Goal: Task Accomplishment & Management: Manage account settings

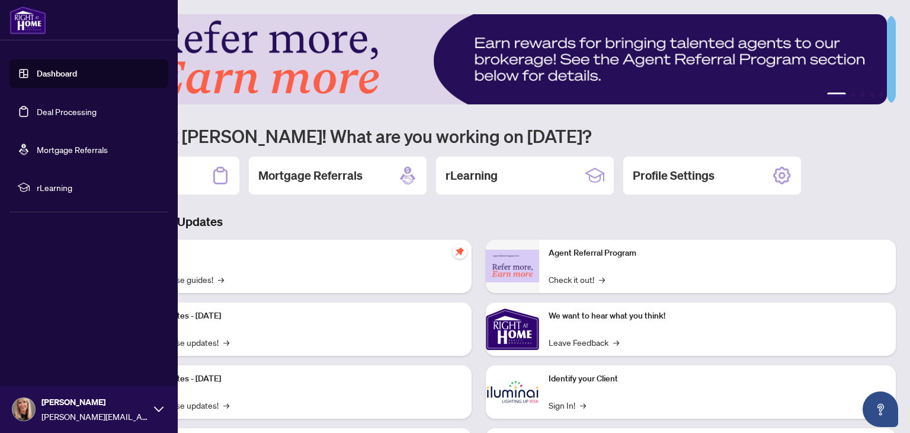
click at [37, 111] on link "Deal Processing" at bounding box center [67, 111] width 60 height 11
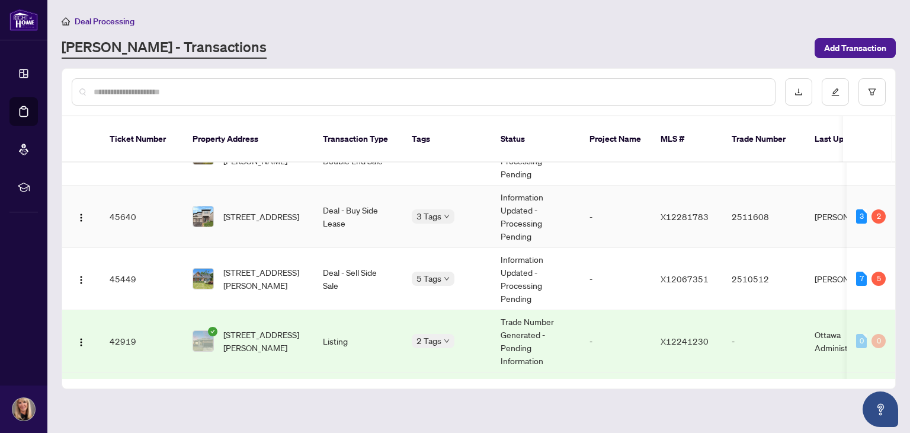
scroll to position [237, 0]
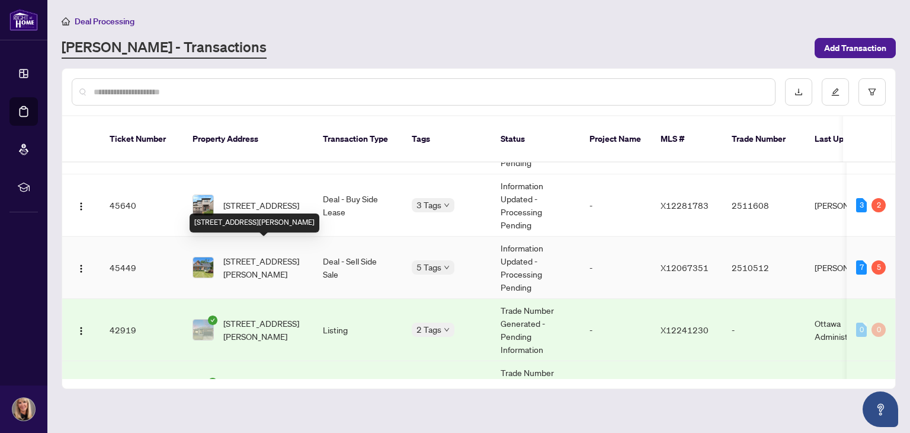
click at [276, 254] on span "[STREET_ADDRESS][PERSON_NAME]" at bounding box center [263, 267] width 81 height 26
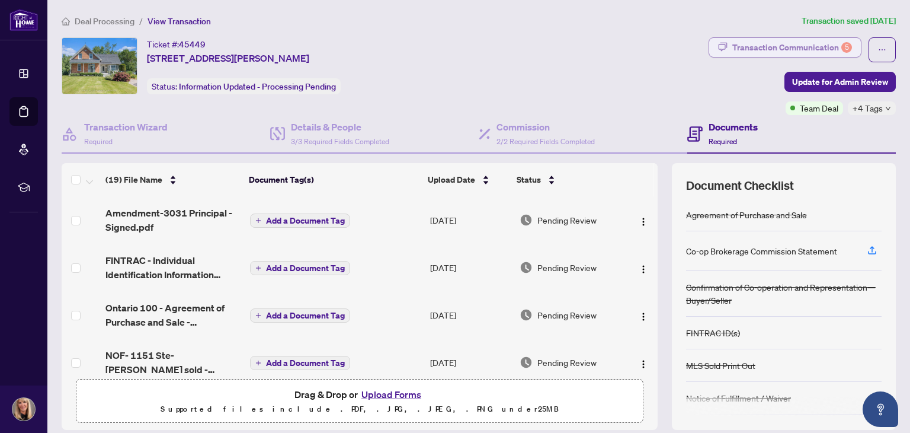
click at [754, 48] on div "Transaction Communication 5" at bounding box center [792, 47] width 120 height 19
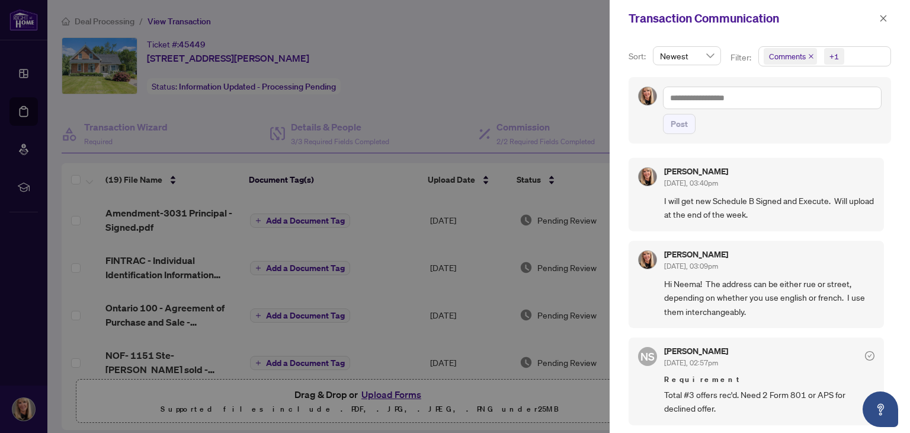
click at [563, 76] on div at bounding box center [455, 216] width 910 height 433
drag, startPoint x: 885, startPoint y: 20, endPoint x: 840, endPoint y: 24, distance: 45.3
click at [884, 20] on icon "close" at bounding box center [883, 18] width 7 height 7
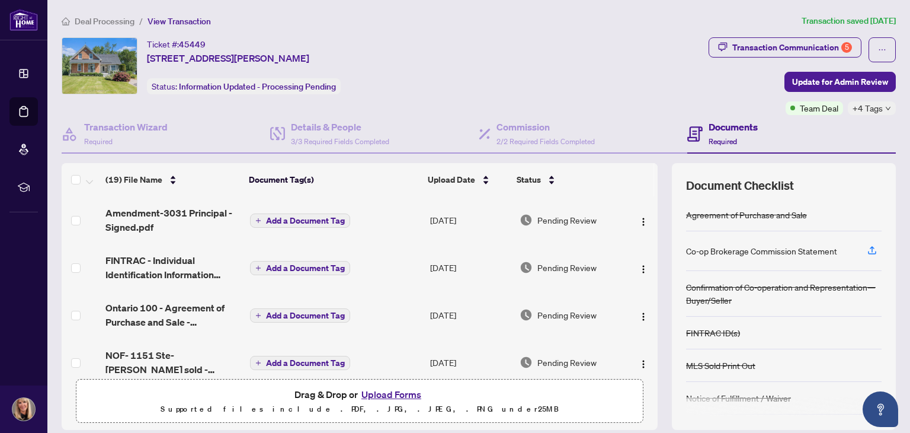
click at [386, 390] on button "Upload Forms" at bounding box center [391, 393] width 67 height 15
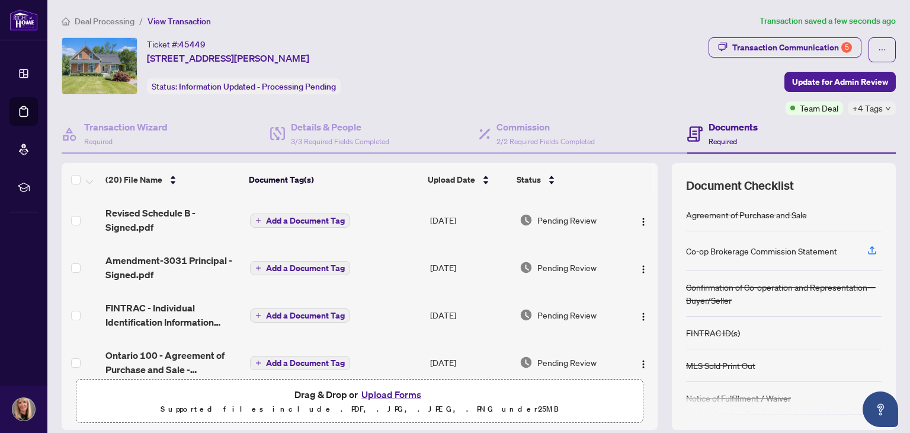
click at [279, 217] on span "Add a Document Tag" at bounding box center [305, 220] width 79 height 8
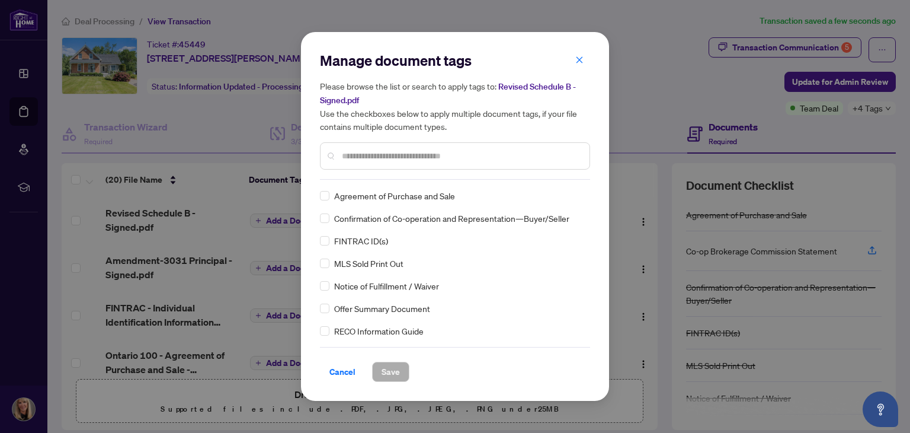
click at [384, 153] on input "text" at bounding box center [461, 155] width 238 height 13
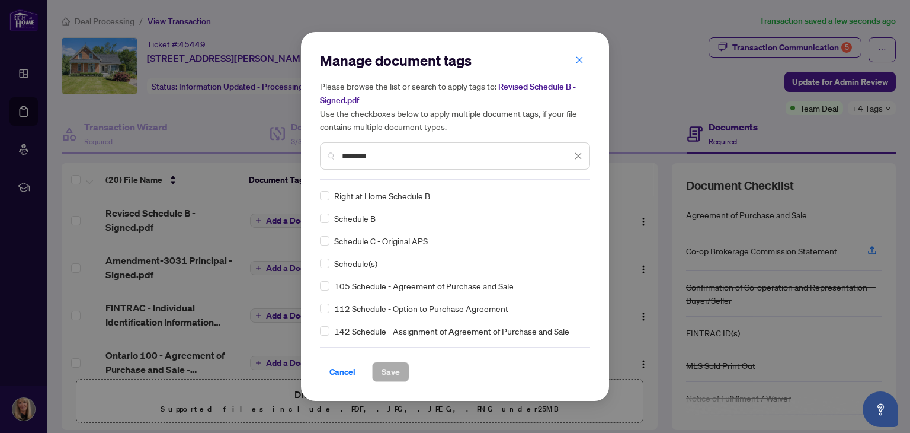
type input "********"
click at [386, 370] on span "Save" at bounding box center [391, 371] width 18 height 19
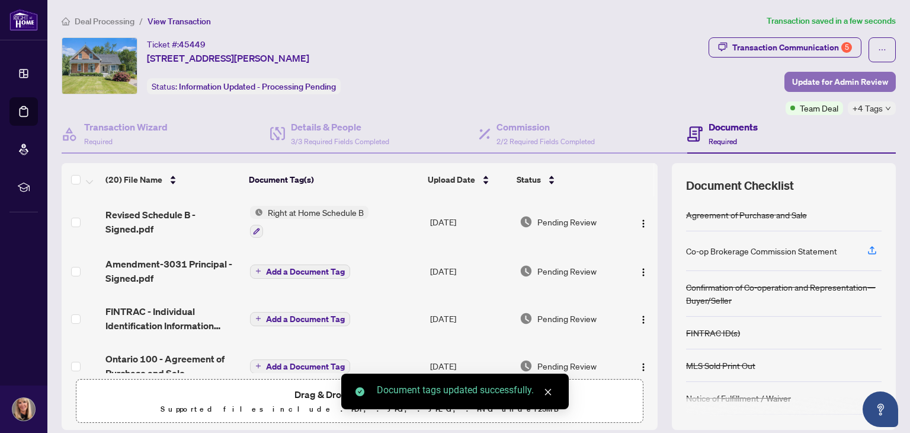
click at [809, 73] on span "Update for Admin Review" at bounding box center [840, 81] width 96 height 19
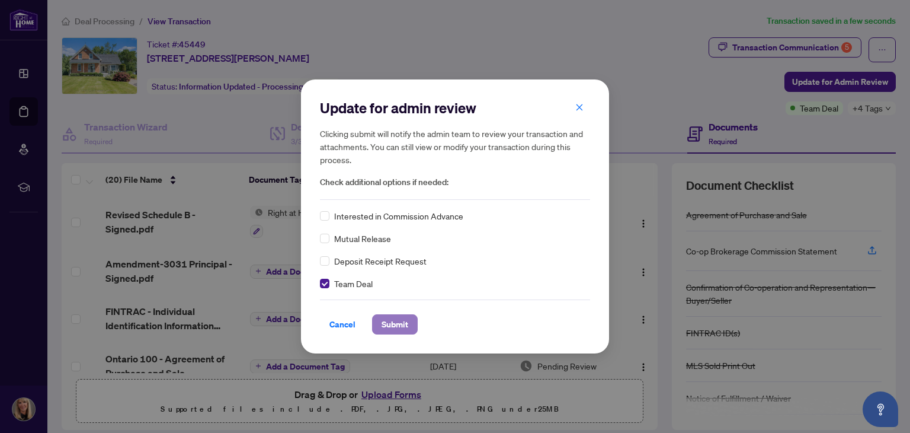
drag, startPoint x: 396, startPoint y: 323, endPoint x: 387, endPoint y: 333, distance: 13.4
click at [396, 324] on span "Submit" at bounding box center [395, 324] width 27 height 19
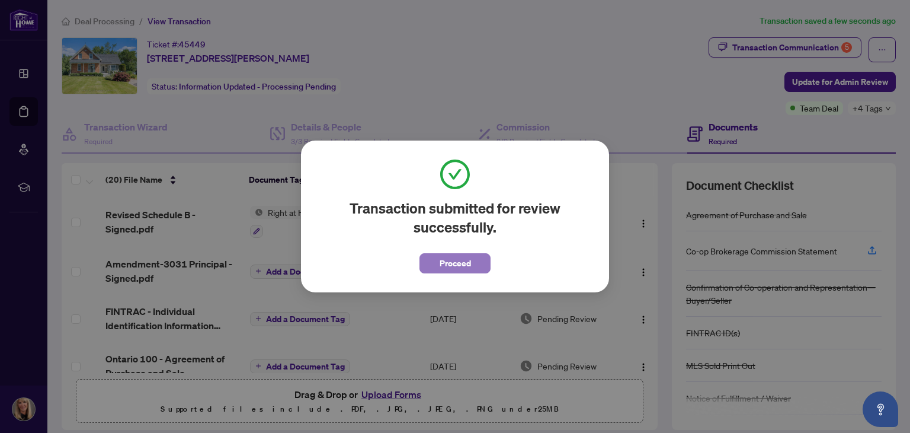
click at [449, 257] on span "Proceed" at bounding box center [455, 263] width 31 height 19
